Goal: Information Seeking & Learning: Learn about a topic

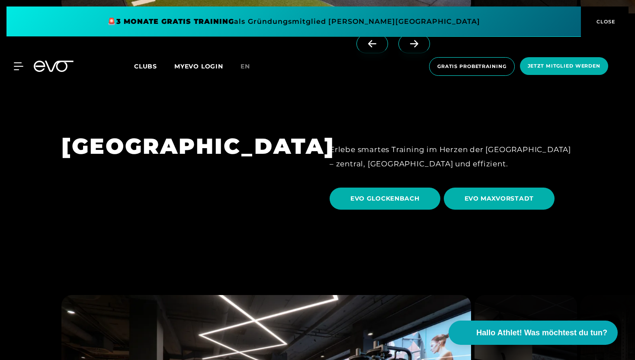
scroll to position [2324, 0]
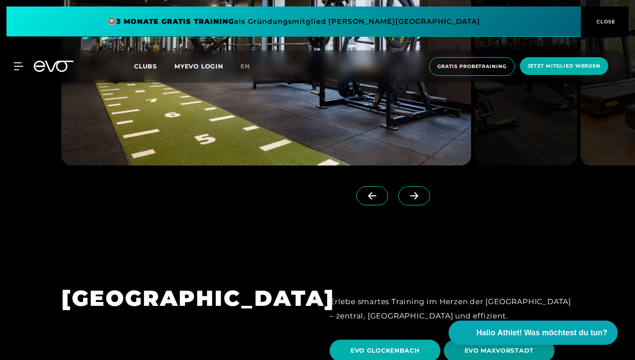
click at [493, 346] on span "EVO MAXVORSTADT" at bounding box center [500, 350] width 70 height 9
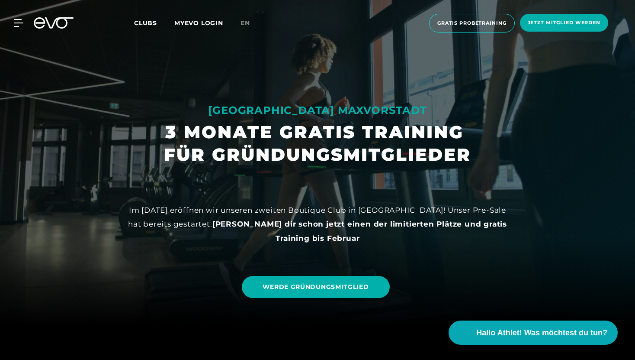
scroll to position [34, 0]
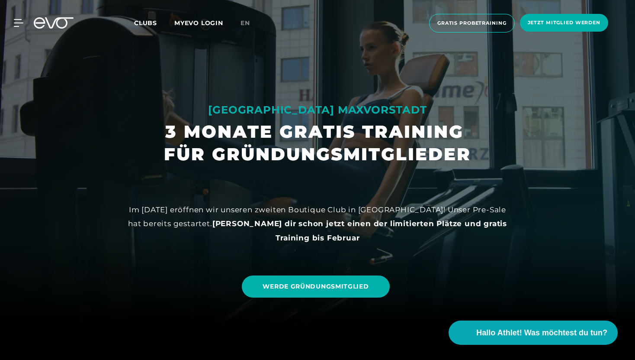
click at [284, 214] on div "Im [DATE] eröffnen wir unseren zweiten Boutique Club in [GEOGRAPHIC_DATA]! Unse…" at bounding box center [317, 224] width 389 height 42
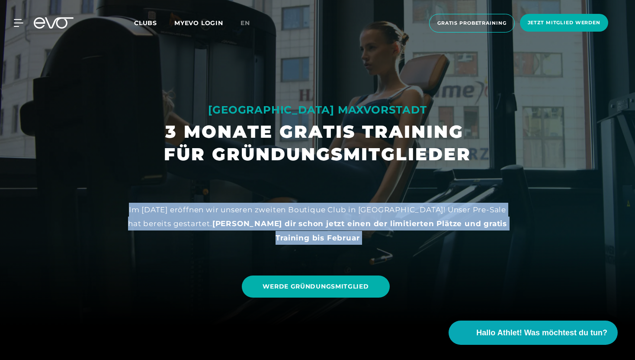
click at [284, 214] on div "Im [DATE] eröffnen wir unseren zweiten Boutique Club in [GEOGRAPHIC_DATA]! Unse…" at bounding box center [317, 224] width 389 height 42
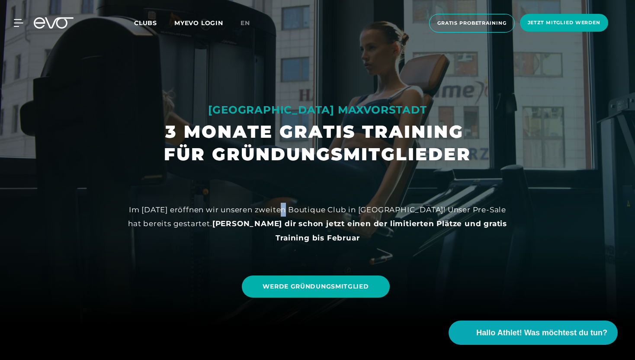
click at [284, 214] on div "Im [DATE] eröffnen wir unseren zweiten Boutique Club in [GEOGRAPHIC_DATA]! Unse…" at bounding box center [317, 224] width 389 height 42
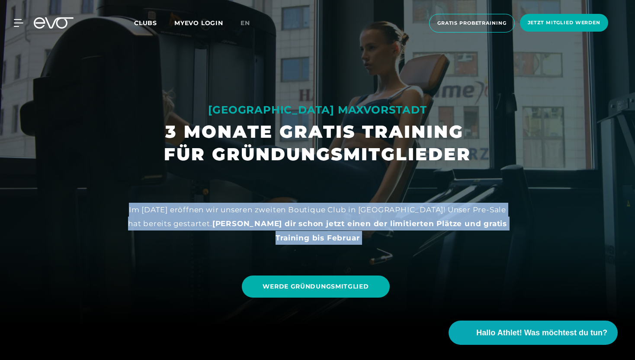
click at [284, 214] on div "Im [DATE] eröffnen wir unseren zweiten Boutique Club in [GEOGRAPHIC_DATA]! Unse…" at bounding box center [317, 224] width 389 height 42
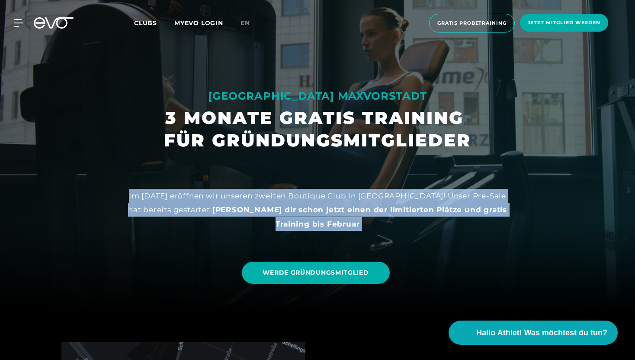
scroll to position [0, 0]
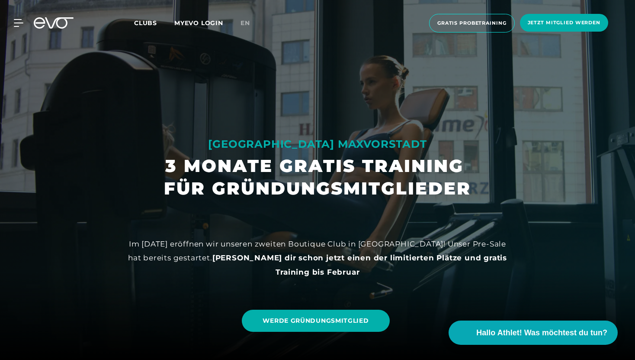
click at [420, 184] on h1 "3 MONATE GRATIS TRAINING FÜR GRÜNDUNGSMITGLIEDER" at bounding box center [317, 176] width 307 height 45
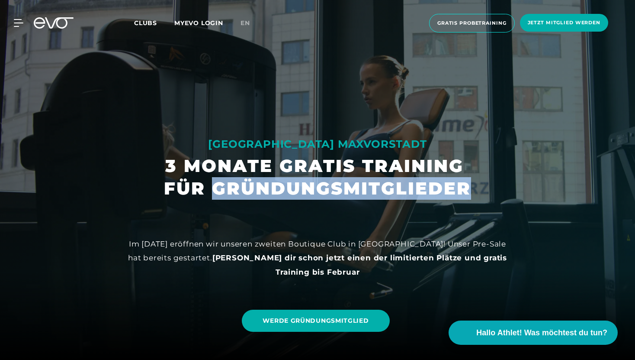
click at [420, 184] on h1 "3 MONATE GRATIS TRAINING FÜR GRÜNDUNGSMITGLIEDER" at bounding box center [317, 176] width 307 height 45
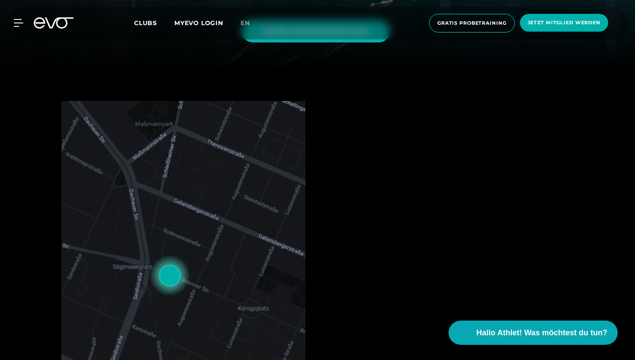
click at [441, 194] on div "LOCATION [GEOGRAPHIC_DATA]. 55 80333 [GEOGRAPHIC_DATA] Eröffnung im [PERSON_NAM…" at bounding box center [449, 298] width 215 height 395
